Goal: Task Accomplishment & Management: Complete application form

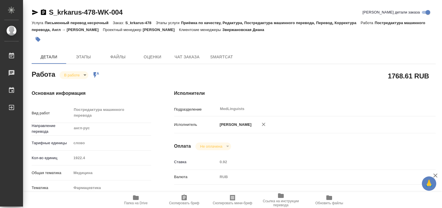
scroll to position [115, 0]
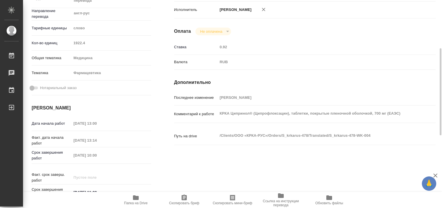
click at [143, 197] on span "Папка на Drive" at bounding box center [135, 199] width 41 height 11
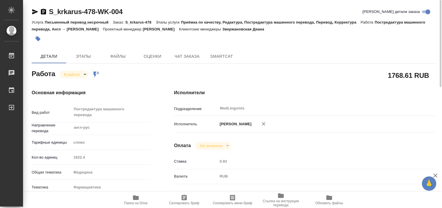
scroll to position [0, 0]
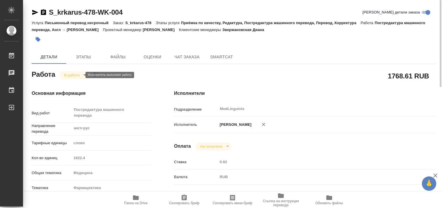
click at [73, 73] on body "🙏 .cls-1 fill:#fff; AWATERA Matveeva Elena Работы 0 Чаты График Выйти S_krkarus…" at bounding box center [221, 104] width 442 height 208
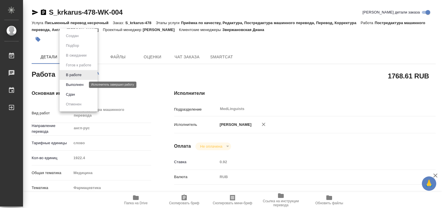
click at [74, 83] on button "Выполнен" at bounding box center [74, 85] width 21 height 6
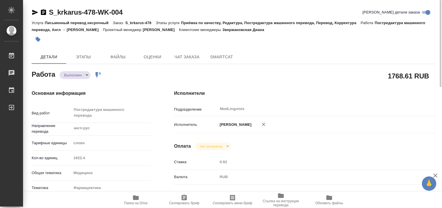
type textarea "x"
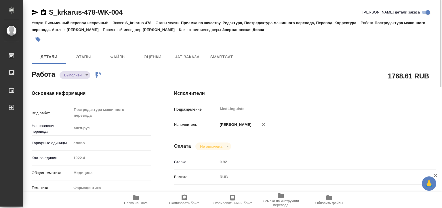
type textarea "x"
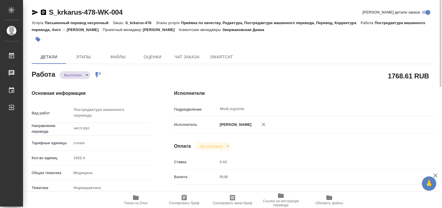
type textarea "x"
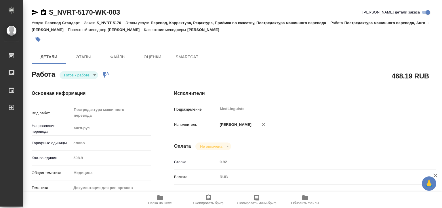
type textarea "x"
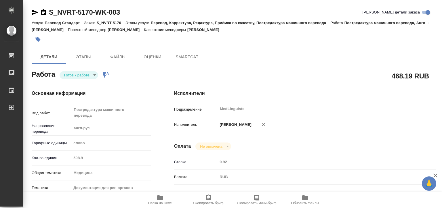
type textarea "x"
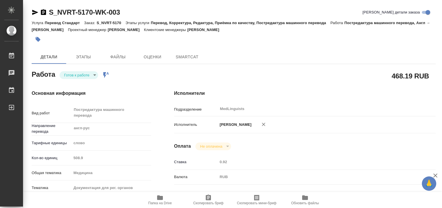
scroll to position [115, 0]
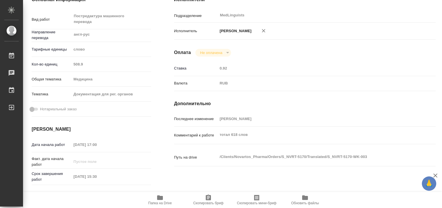
type textarea "x"
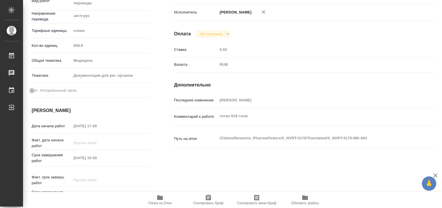
type textarea "x"
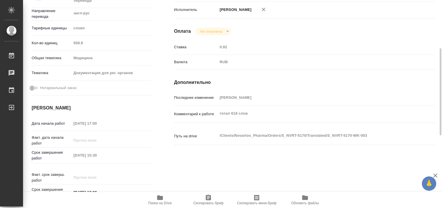
type textarea "x"
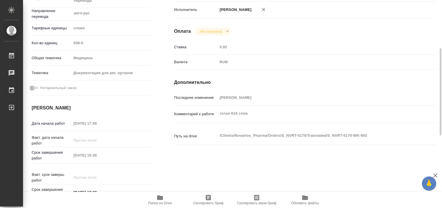
type textarea "x"
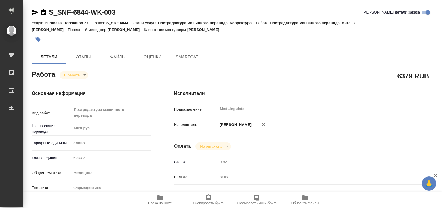
type textarea "x"
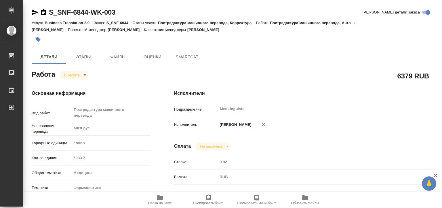
type textarea "x"
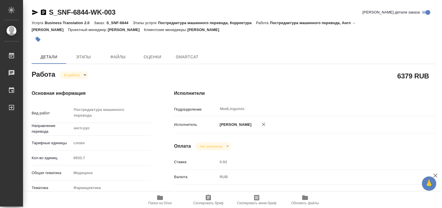
type textarea "x"
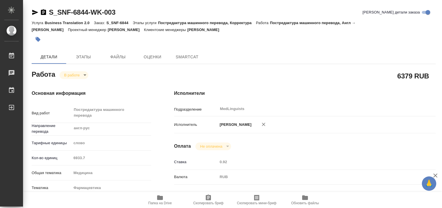
type textarea "x"
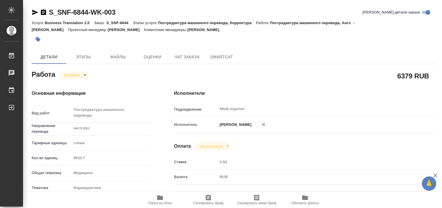
type textarea "x"
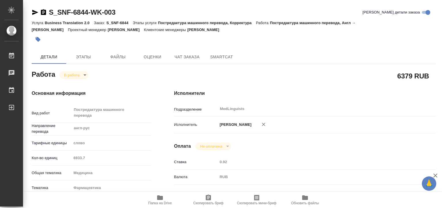
type textarea "x"
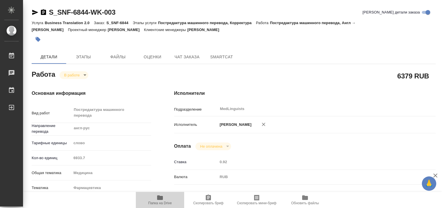
click at [155, 199] on span "Папка на Drive" at bounding box center [159, 199] width 41 height 11
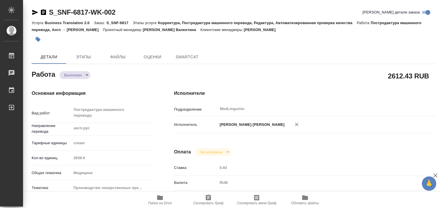
type textarea "x"
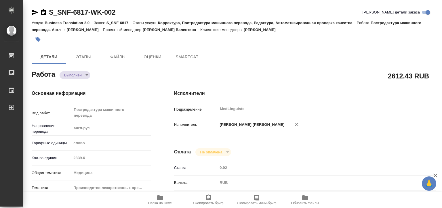
type textarea "x"
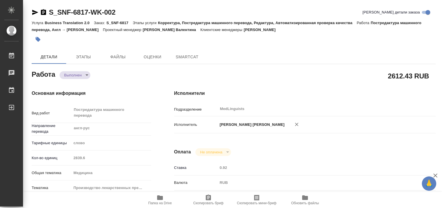
type textarea "x"
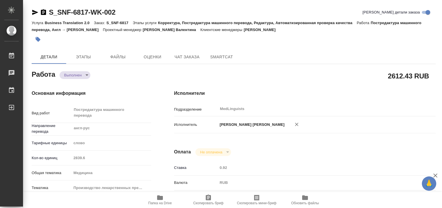
type textarea "x"
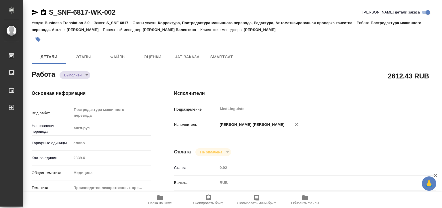
type textarea "x"
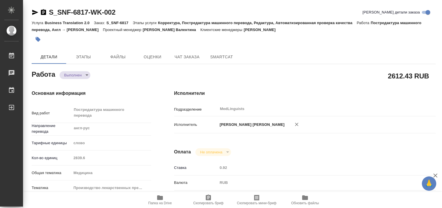
type textarea "x"
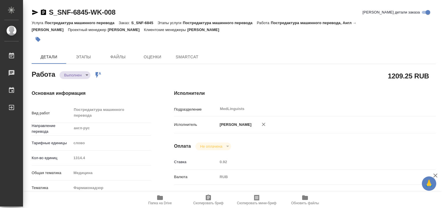
type textarea "x"
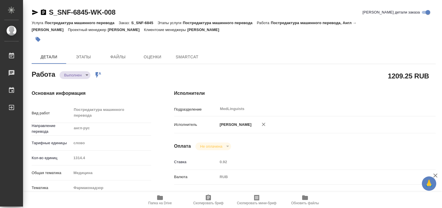
type textarea "x"
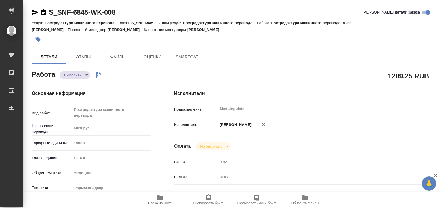
type textarea "x"
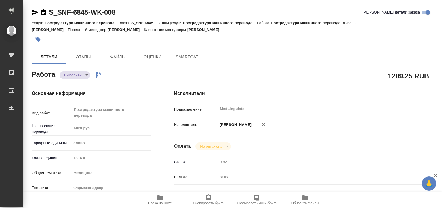
type textarea "x"
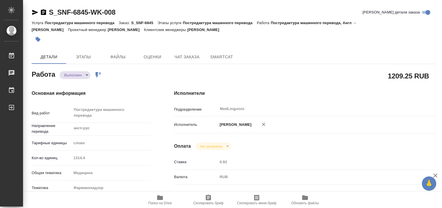
type textarea "x"
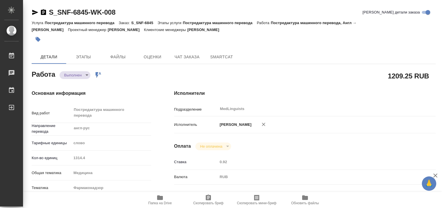
type textarea "x"
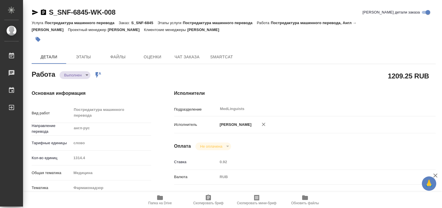
type textarea "x"
